Goal: Navigation & Orientation: Find specific page/section

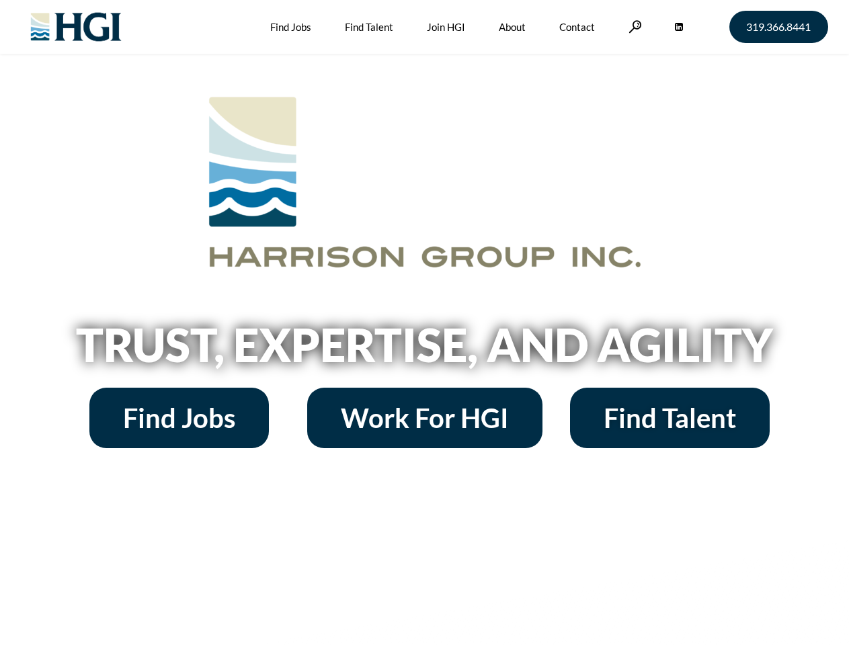
click at [424, 323] on h2 "Trust, Expertise, and Agility" at bounding box center [425, 345] width 766 height 46
click at [633, 26] on link at bounding box center [634, 26] width 13 height 13
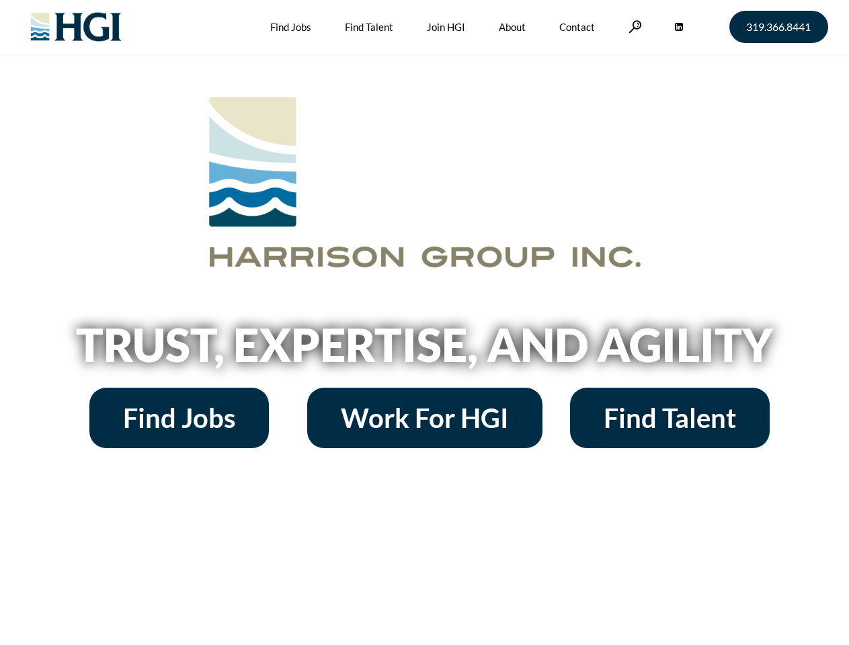
click at [424, 323] on h2 "Trust, Expertise, and Agility" at bounding box center [425, 345] width 766 height 46
click at [633, 26] on link at bounding box center [634, 26] width 13 height 13
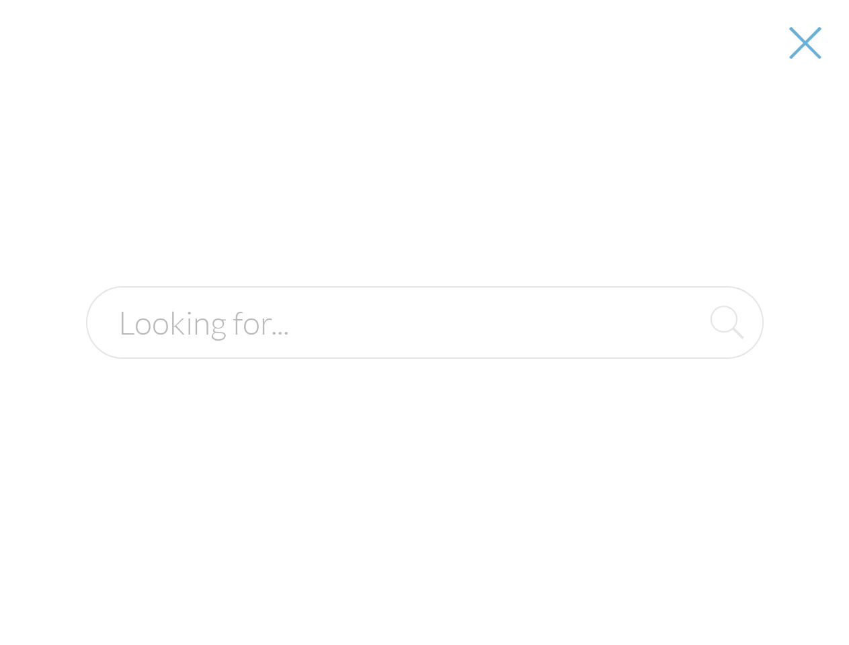
click at [424, 349] on input "text" at bounding box center [424, 322] width 677 height 73
